Goal: Transaction & Acquisition: Purchase product/service

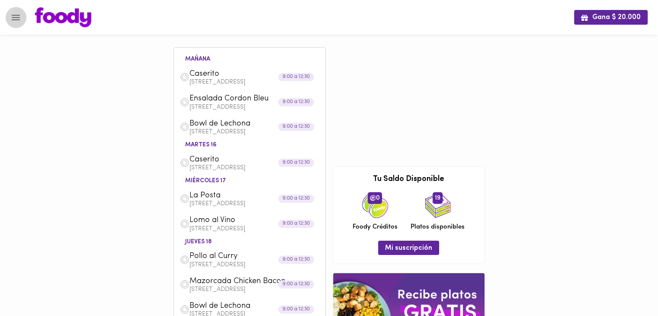
click at [16, 20] on icon "Menu" at bounding box center [15, 17] width 11 height 11
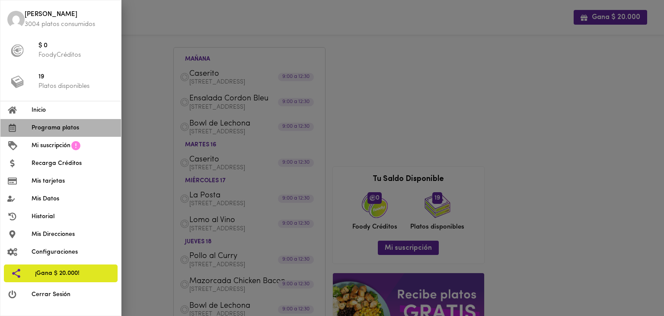
click at [81, 131] on span "Programa platos" at bounding box center [73, 127] width 83 height 9
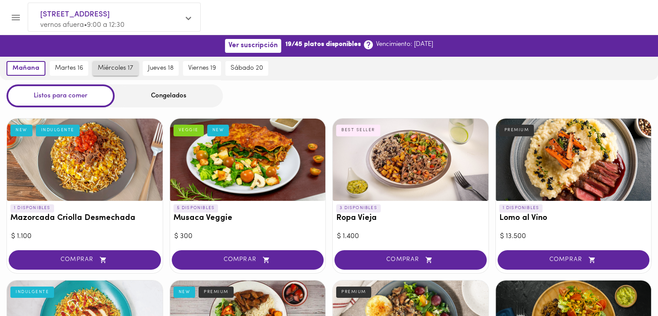
click at [121, 68] on span "miércoles 17" at bounding box center [115, 68] width 35 height 8
click at [171, 97] on div "Congelados" at bounding box center [169, 95] width 108 height 23
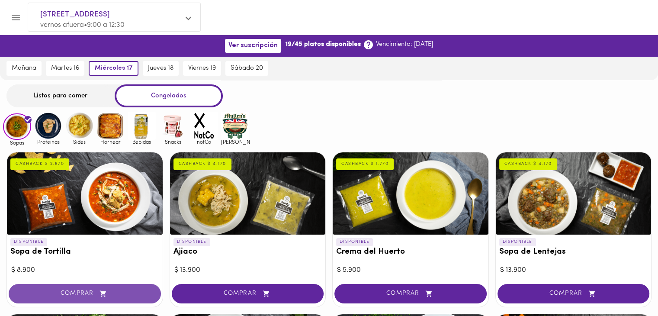
click at [115, 293] on span "COMPRAR" at bounding box center [84, 293] width 131 height 7
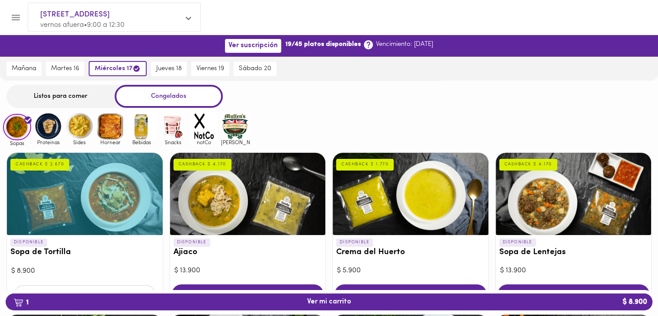
scroll to position [158, 0]
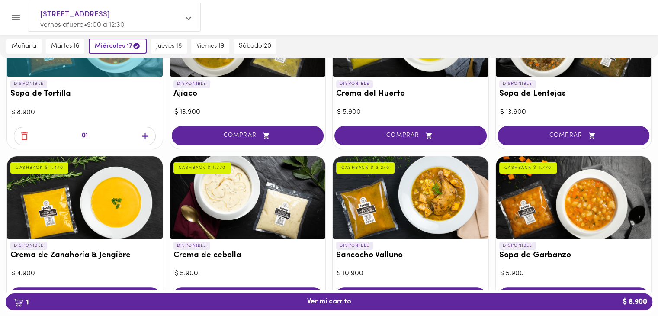
click at [143, 133] on icon "button" at bounding box center [145, 136] width 11 height 11
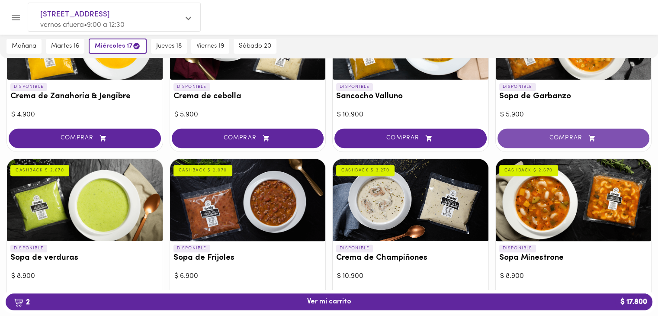
click at [577, 137] on span "COMPRAR" at bounding box center [573, 138] width 131 height 7
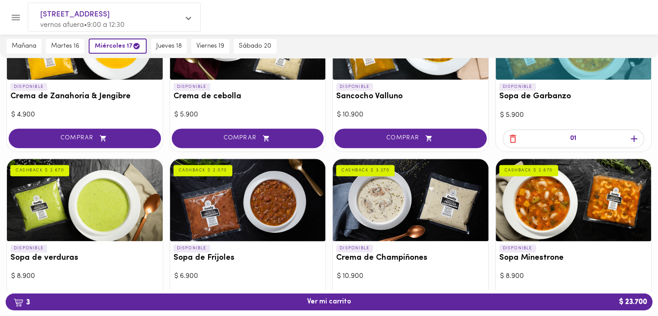
click at [635, 137] on icon "button" at bounding box center [634, 138] width 11 height 11
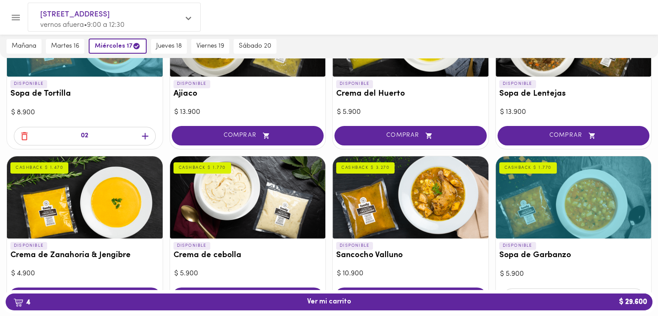
scroll to position [0, 0]
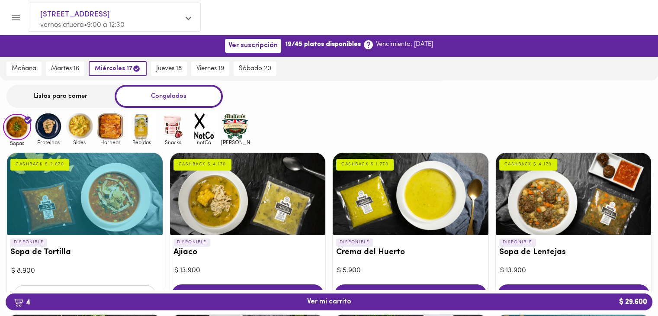
click at [48, 127] on img at bounding box center [48, 126] width 28 height 28
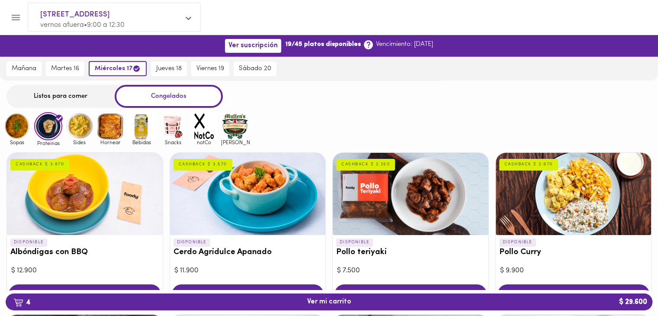
click at [80, 123] on img at bounding box center [79, 126] width 28 height 28
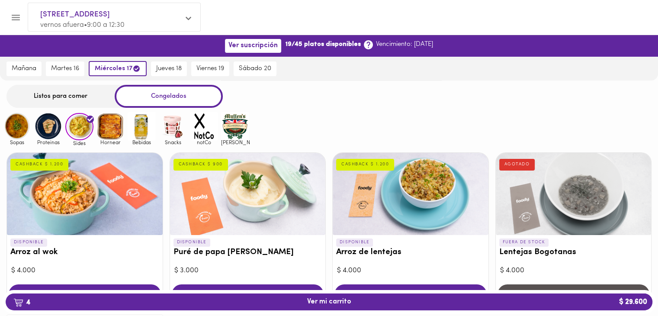
click at [116, 134] on img at bounding box center [110, 126] width 28 height 28
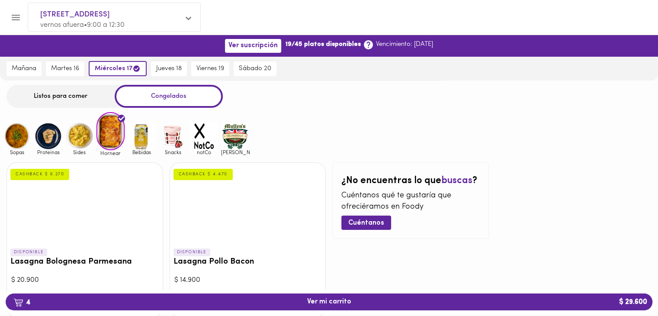
scroll to position [51, 0]
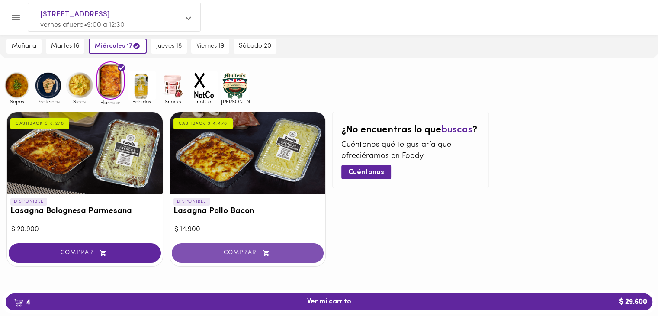
click at [248, 258] on button "COMPRAR" at bounding box center [248, 252] width 152 height 19
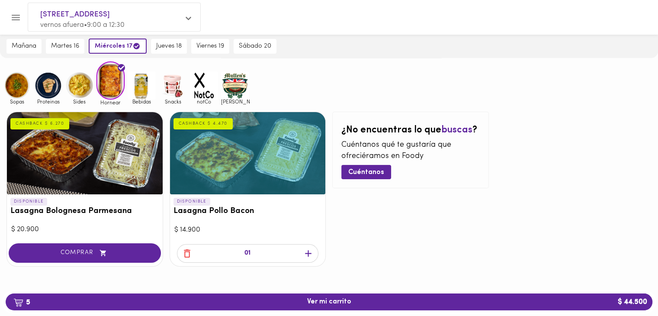
click at [308, 256] on icon "button" at bounding box center [308, 253] width 6 height 6
click at [308, 255] on icon "button" at bounding box center [308, 253] width 6 height 6
click at [142, 90] on img at bounding box center [142, 85] width 28 height 28
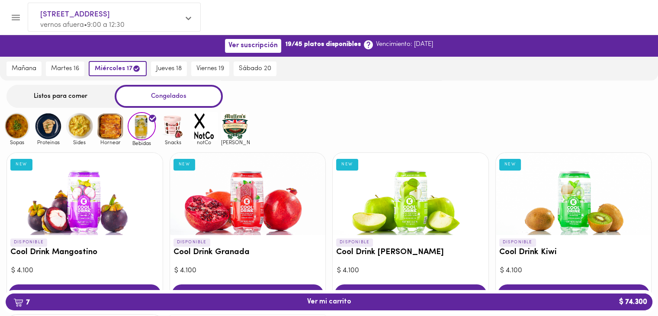
click at [173, 126] on img at bounding box center [173, 126] width 28 height 28
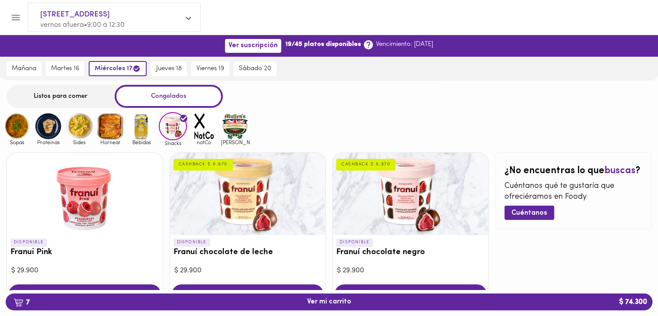
click at [199, 125] on img at bounding box center [204, 126] width 28 height 28
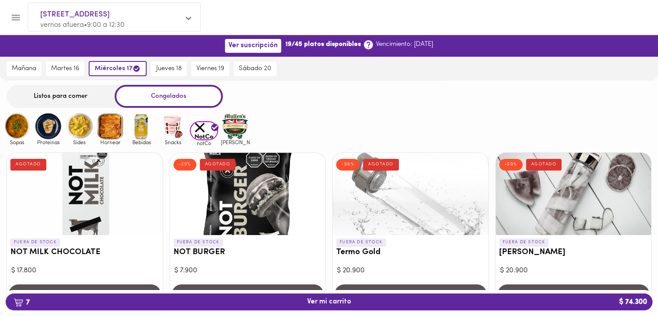
click at [233, 126] on img at bounding box center [235, 126] width 28 height 28
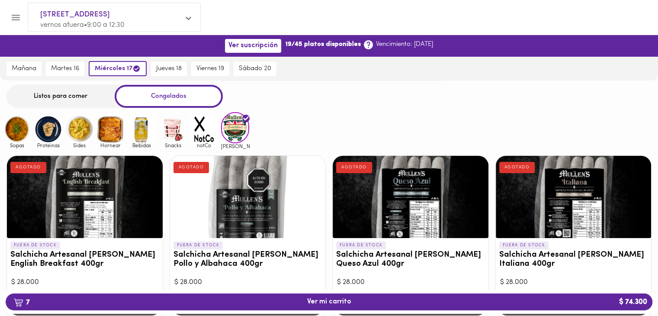
click at [81, 134] on img at bounding box center [79, 129] width 28 height 28
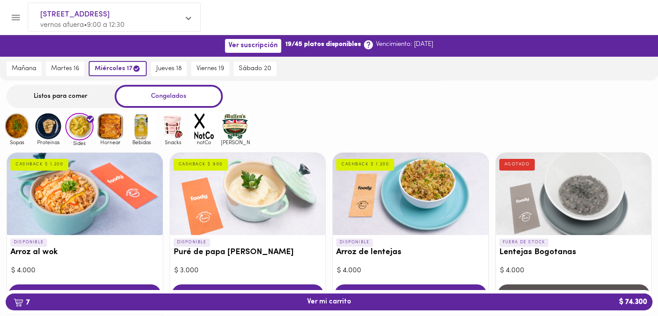
click at [47, 130] on img at bounding box center [48, 126] width 28 height 28
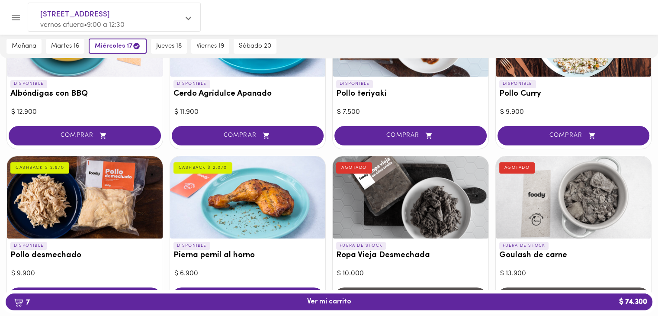
scroll to position [317, 0]
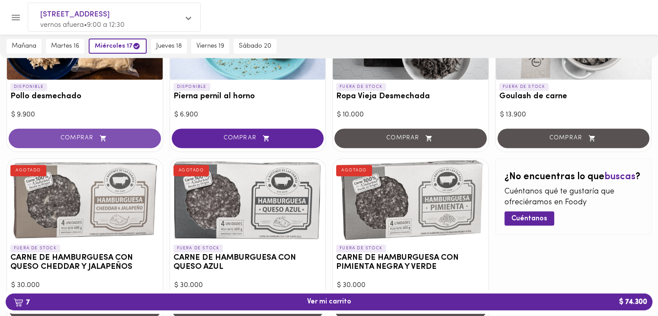
click at [83, 137] on span "COMPRAR" at bounding box center [84, 138] width 131 height 7
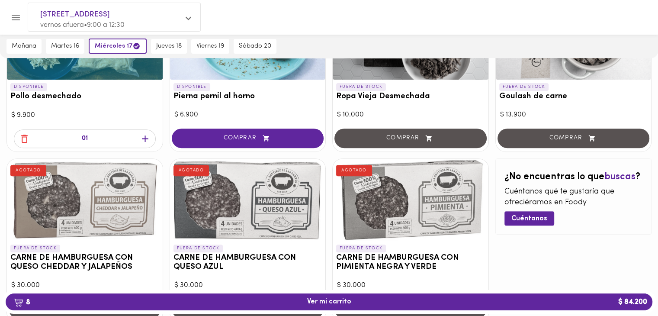
click at [146, 141] on icon "button" at bounding box center [145, 138] width 11 height 11
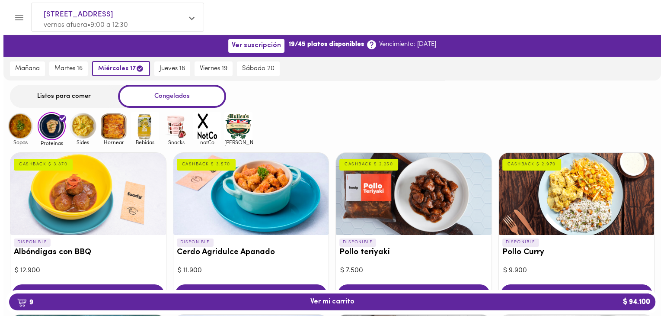
scroll to position [158, 0]
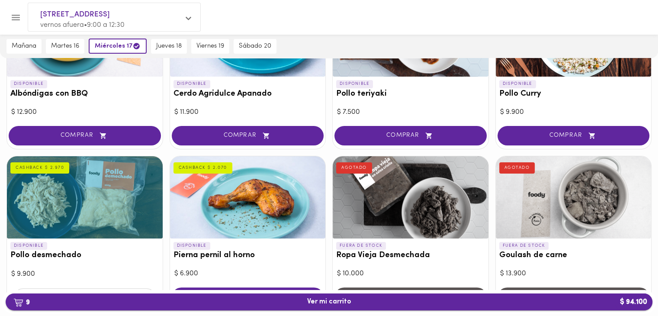
click at [311, 302] on span "9 Ver mi carrito $ 94.100" at bounding box center [329, 302] width 44 height 8
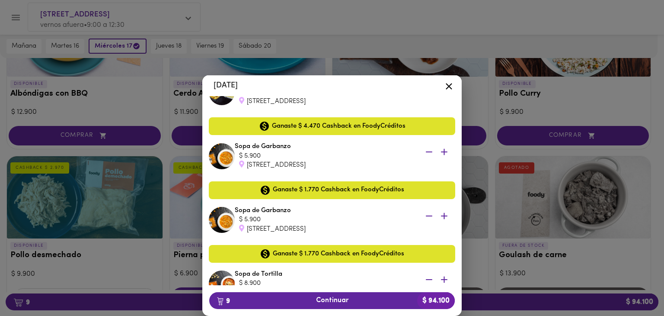
scroll to position [476, 0]
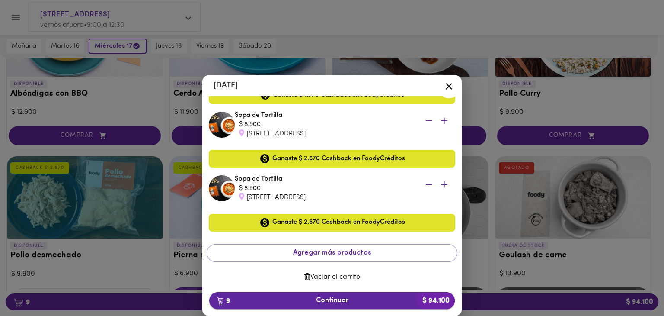
click at [322, 301] on span "9 Continuar $ 94.100" at bounding box center [332, 300] width 232 height 8
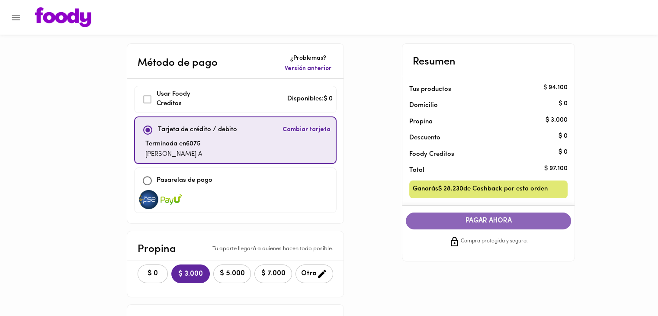
click at [462, 224] on span "PAGAR AHORA" at bounding box center [488, 221] width 148 height 8
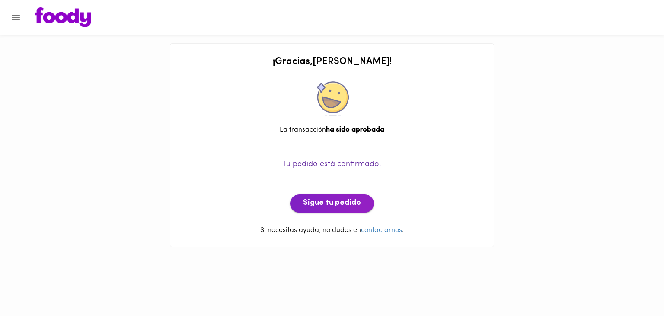
click at [358, 206] on span "Sigue tu pedido" at bounding box center [332, 204] width 58 height 10
